Goal: Task Accomplishment & Management: Manage account settings

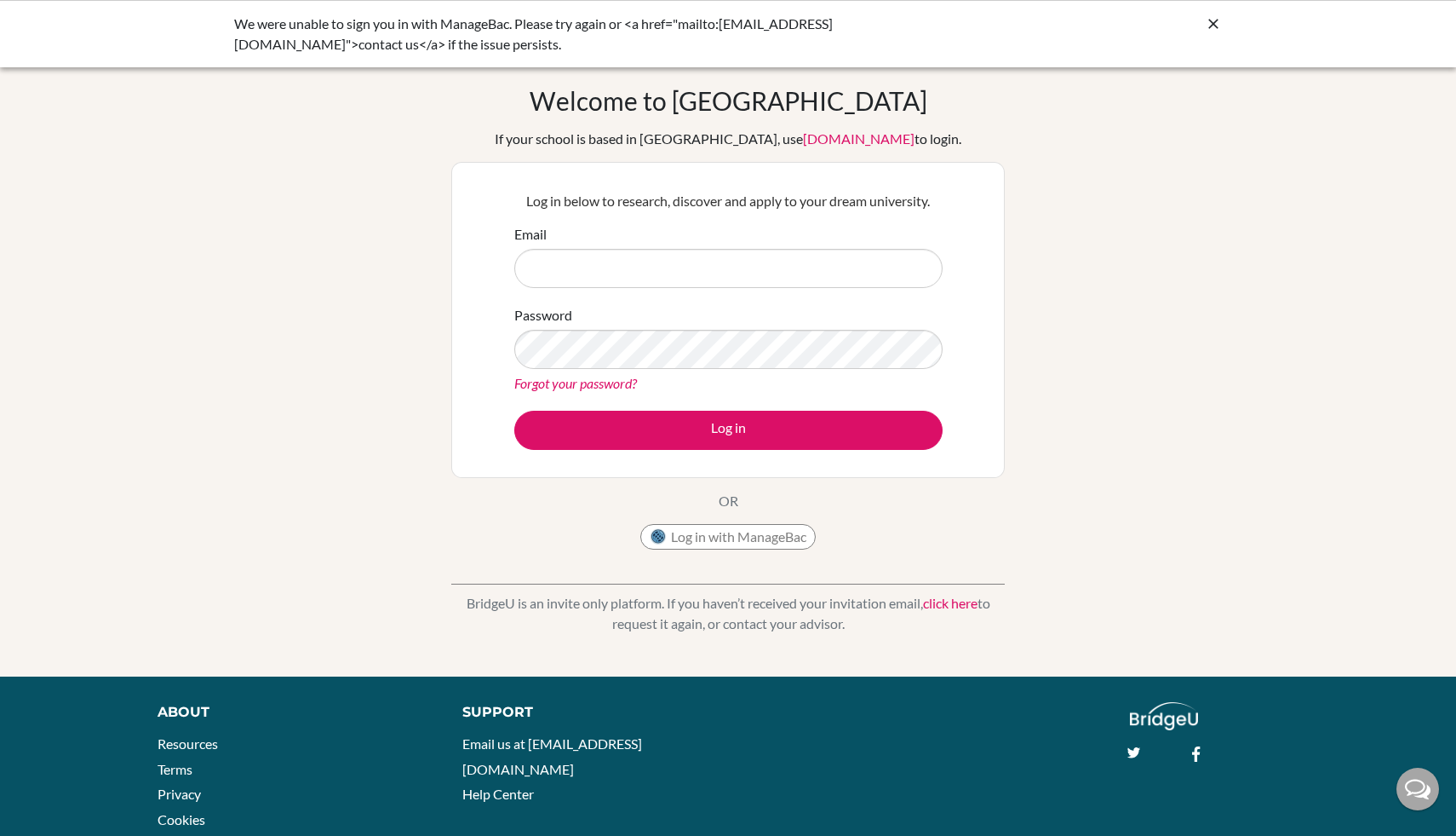
click at [723, 507] on p "OR" at bounding box center [728, 501] width 19 height 20
click at [733, 530] on button "Log in with ManageBac" at bounding box center [728, 537] width 175 height 26
type input "victoria_le@bisvietnam.com"
click at [515, 411] on button "Log in" at bounding box center [728, 430] width 428 height 39
